Goal: Obtain resource: Download file/media

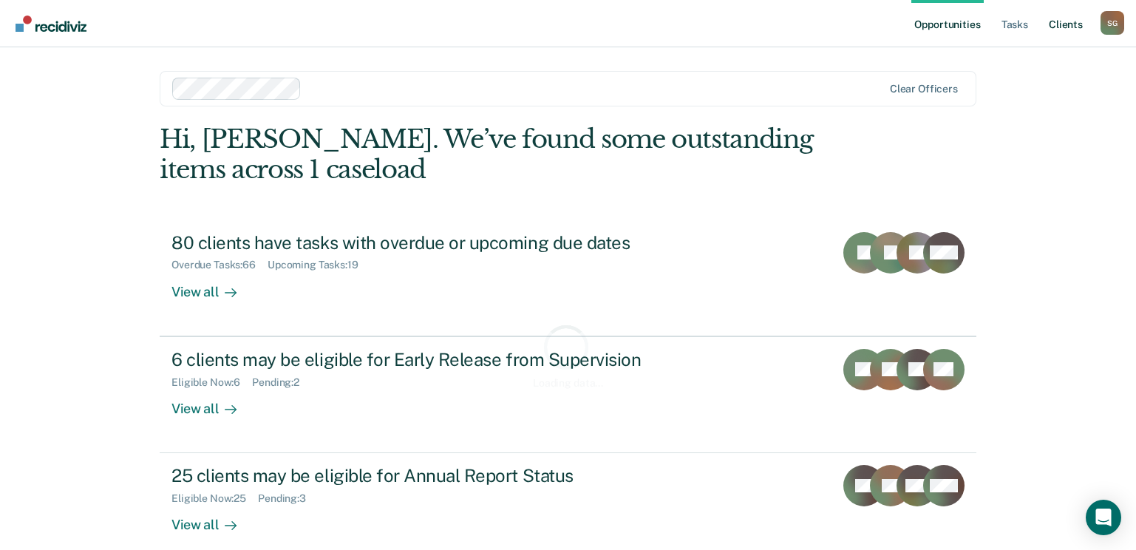
click at [1061, 24] on link "Client s" at bounding box center [1066, 23] width 40 height 47
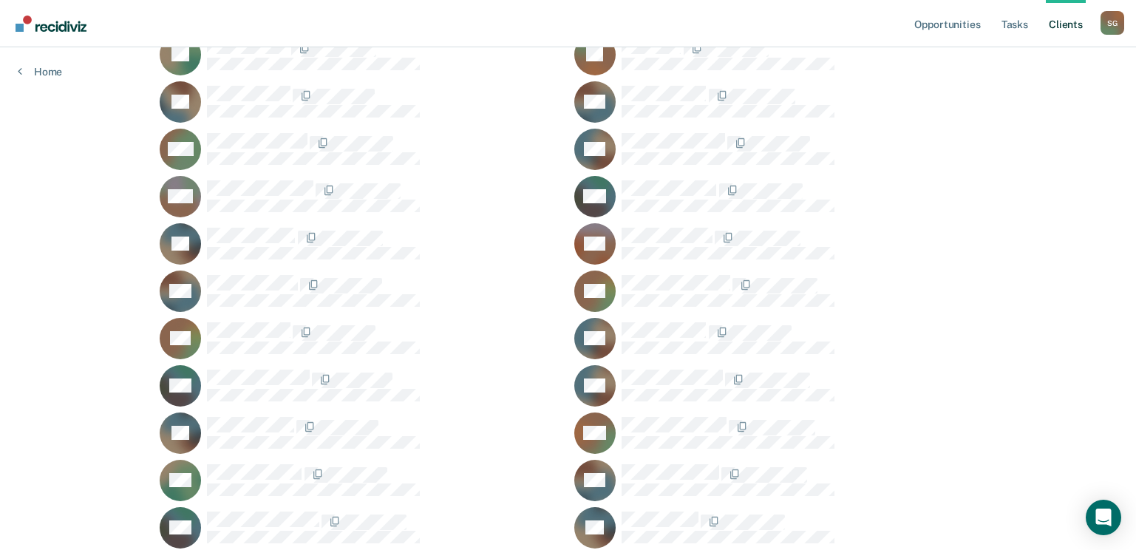
scroll to position [2292, 0]
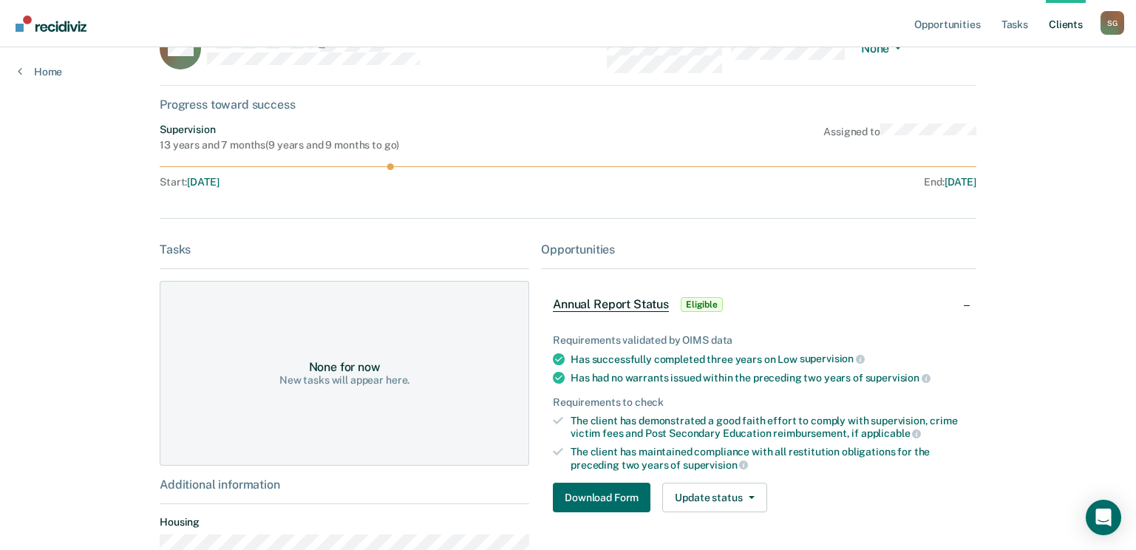
scroll to position [147, 0]
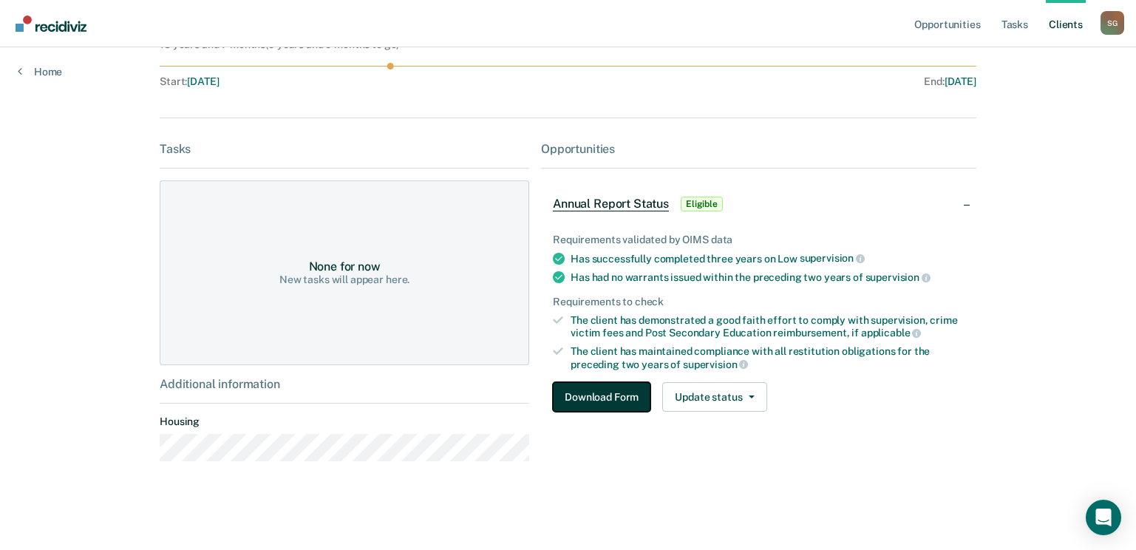
click at [592, 400] on button "Download Form" at bounding box center [602, 397] width 98 height 30
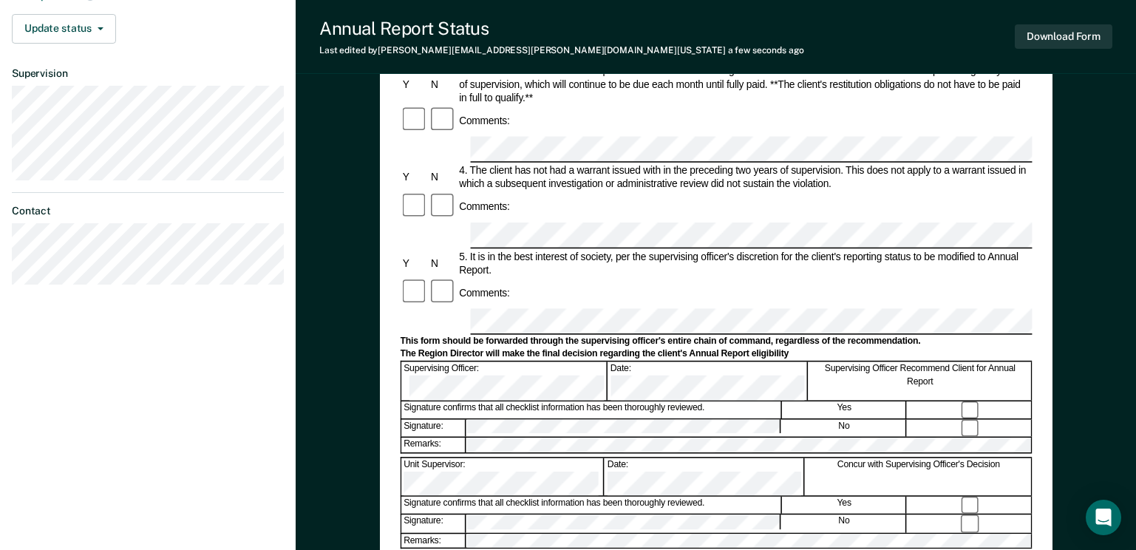
scroll to position [444, 0]
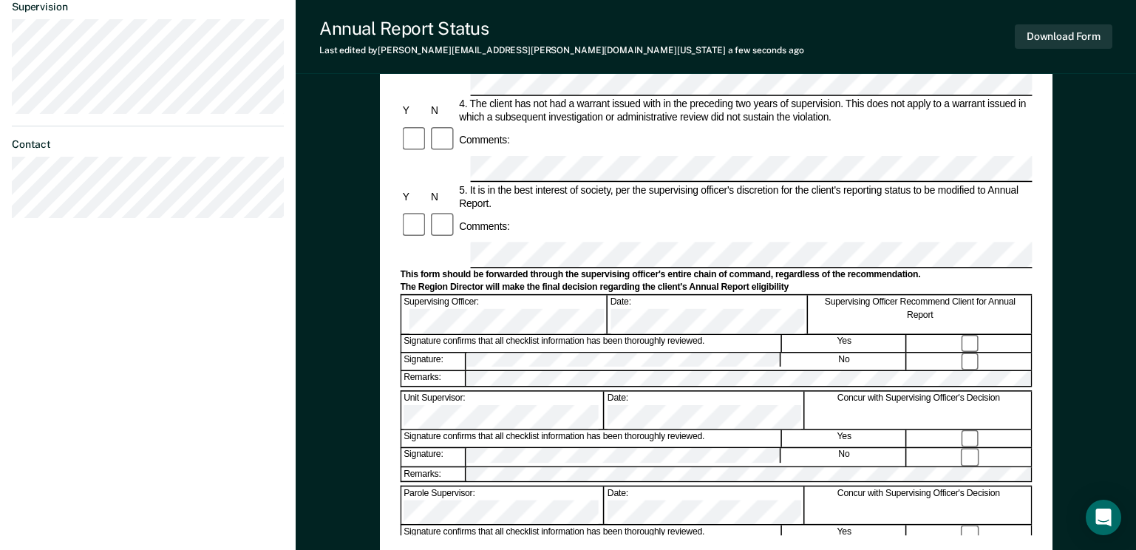
click at [356, 312] on div "Annual Reporting Checklist, Recommendation, and Determination Form Clients who …" at bounding box center [716, 159] width 841 height 1023
click at [363, 345] on div "Annual Reporting Checklist, Recommendation, and Determination Form Clients who …" at bounding box center [716, 159] width 841 height 1023
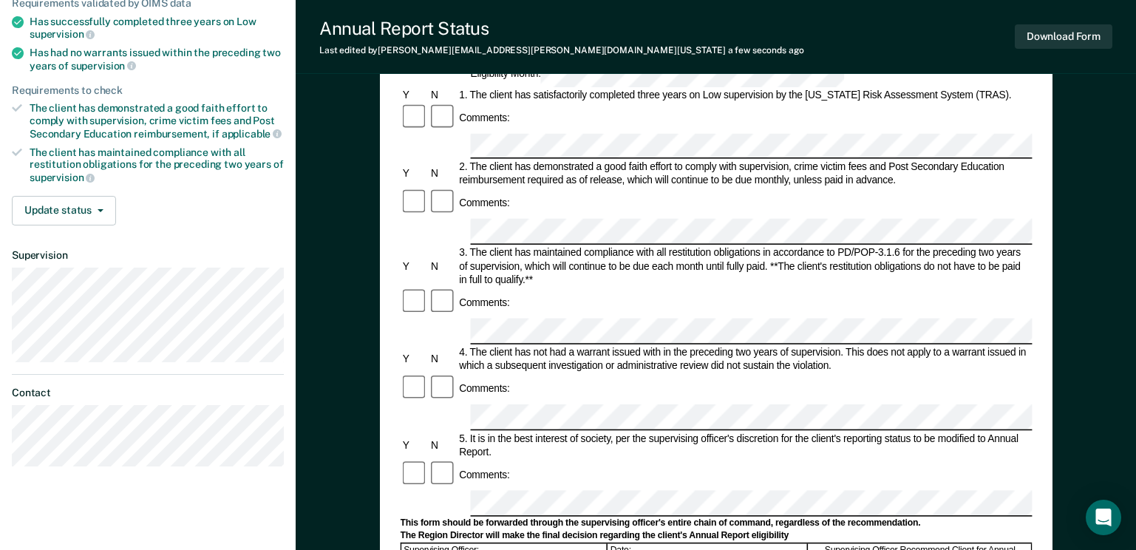
scroll to position [0, 0]
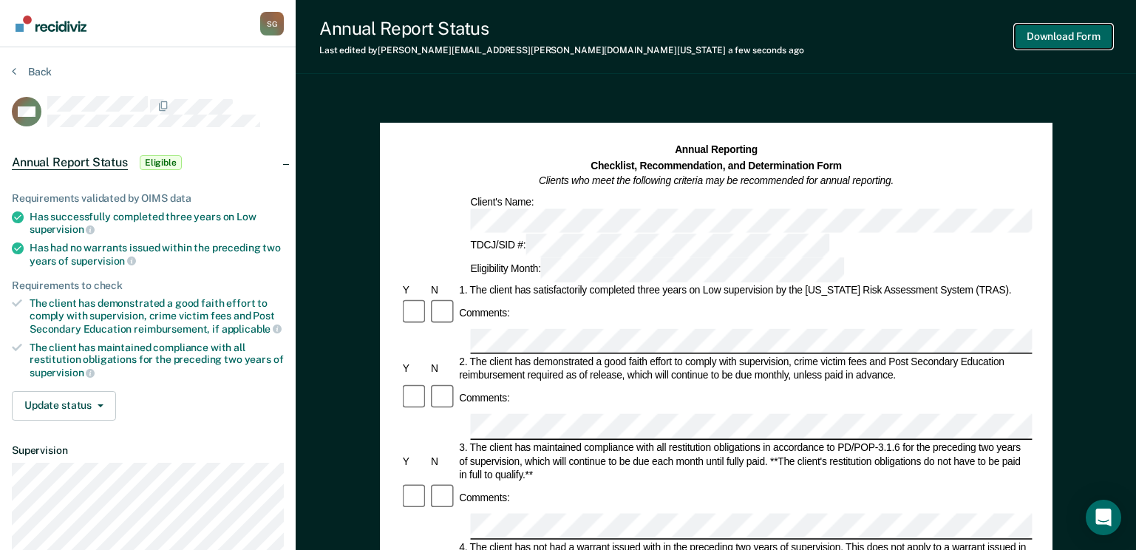
click at [1042, 31] on button "Download Form" at bounding box center [1064, 36] width 98 height 24
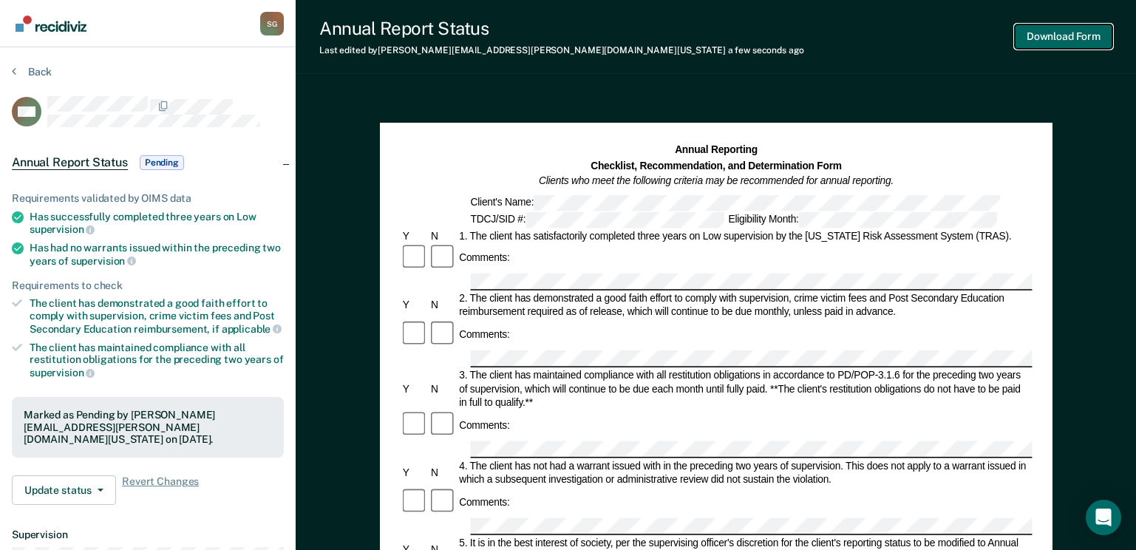
click at [1034, 24] on button "Download Form" at bounding box center [1064, 36] width 98 height 24
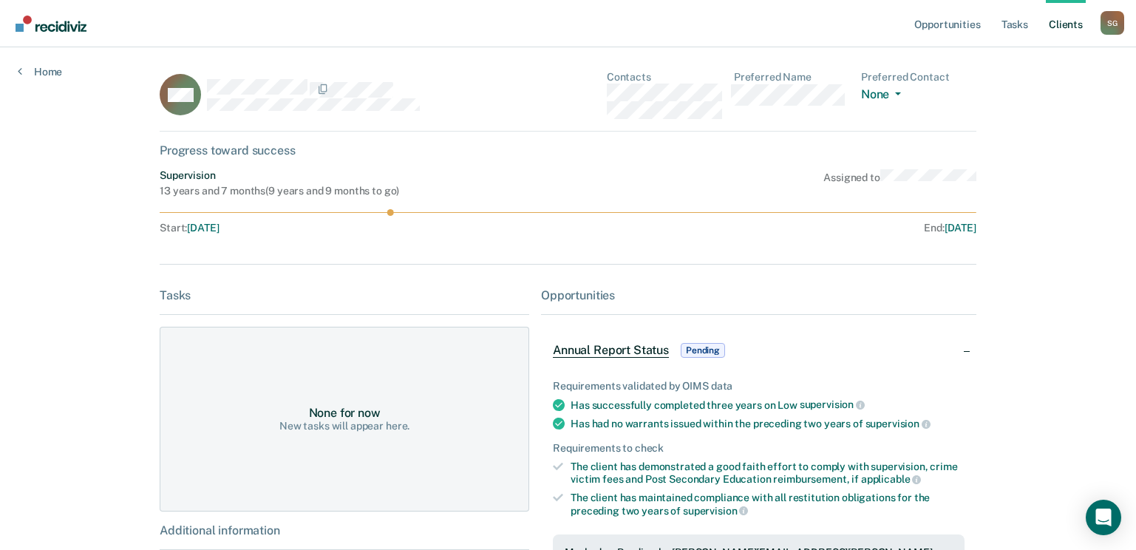
click at [1051, 26] on link "Client s" at bounding box center [1066, 23] width 40 height 47
